Goal: Task Accomplishment & Management: Complete application form

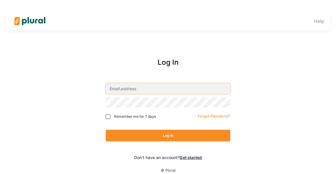
click at [161, 87] on input "email" at bounding box center [168, 88] width 124 height 10
click at [157, 90] on input "[EMAIL_ADDRESS][DOMAIN_NAME]" at bounding box center [168, 88] width 124 height 10
type input "f"
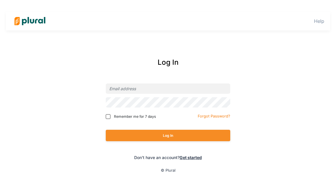
click at [189, 158] on link "Get started" at bounding box center [190, 157] width 22 height 5
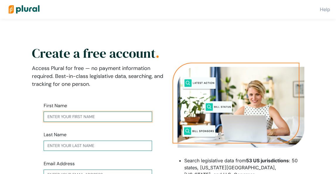
click at [95, 115] on input "text" at bounding box center [98, 117] width 108 height 10
type input "Chris"
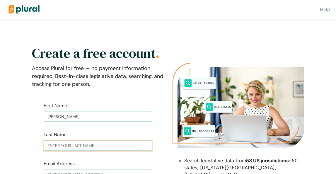
type input "Ford"
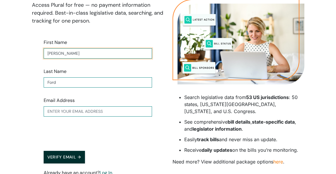
scroll to position [82, 0]
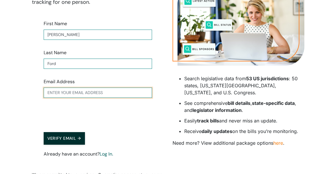
click at [69, 93] on input "text" at bounding box center [98, 93] width 108 height 10
type input "[EMAIL_ADDRESS][DOMAIN_NAME]"
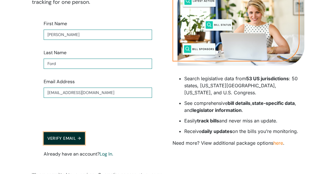
click at [75, 139] on button "Verify Email →" at bounding box center [65, 138] width 42 height 13
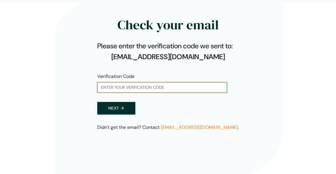
click at [129, 84] on input "text" at bounding box center [162, 87] width 130 height 10
type input "139182"
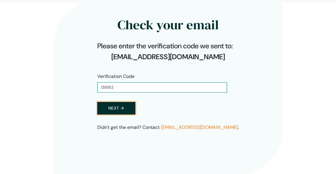
click at [123, 106] on button "Next →" at bounding box center [116, 108] width 38 height 13
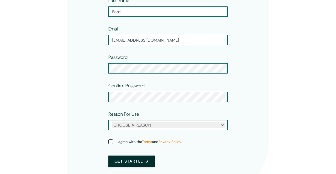
scroll to position [127, 0]
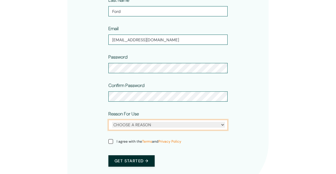
click at [224, 123] on select "CHOOSE A REASON Personal Professional" at bounding box center [168, 125] width 113 height 6
select select "personal"
click at [112, 122] on select "CHOOSE A REASON Personal Professional" at bounding box center [168, 125] width 113 height 6
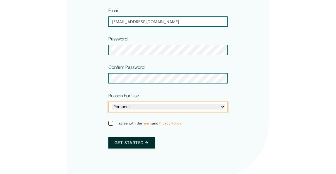
scroll to position [149, 0]
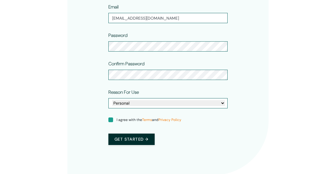
click at [110, 119] on input "I agree with the Terms and Privacy Policy" at bounding box center [110, 119] width 5 height 5
checkbox input "true"
click at [144, 140] on button "Get started →" at bounding box center [131, 139] width 46 height 11
